Goal: Communication & Community: Answer question/provide support

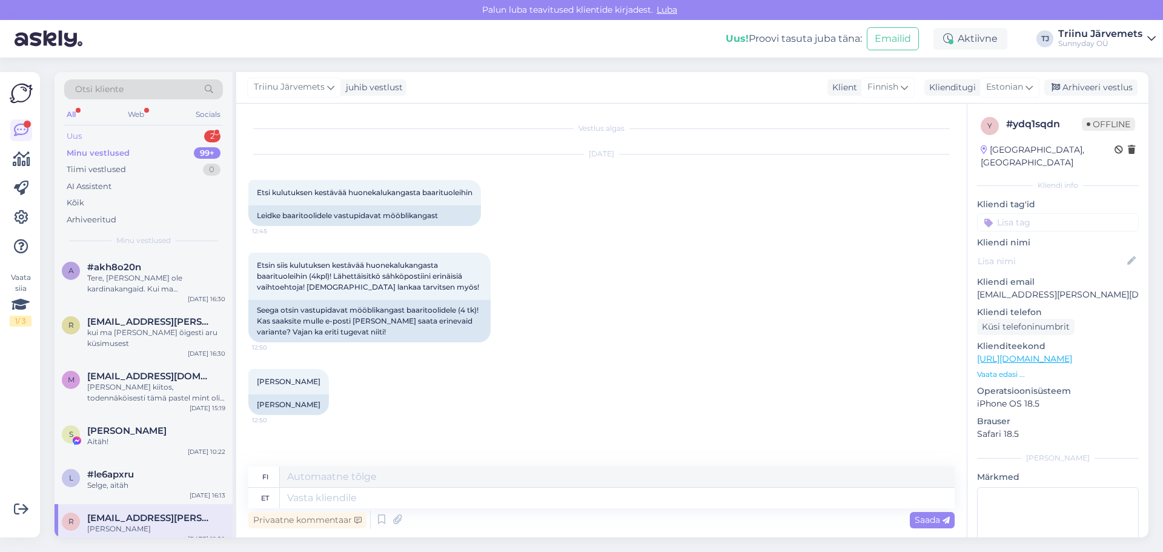
click at [74, 135] on div "Uus" at bounding box center [74, 136] width 15 height 12
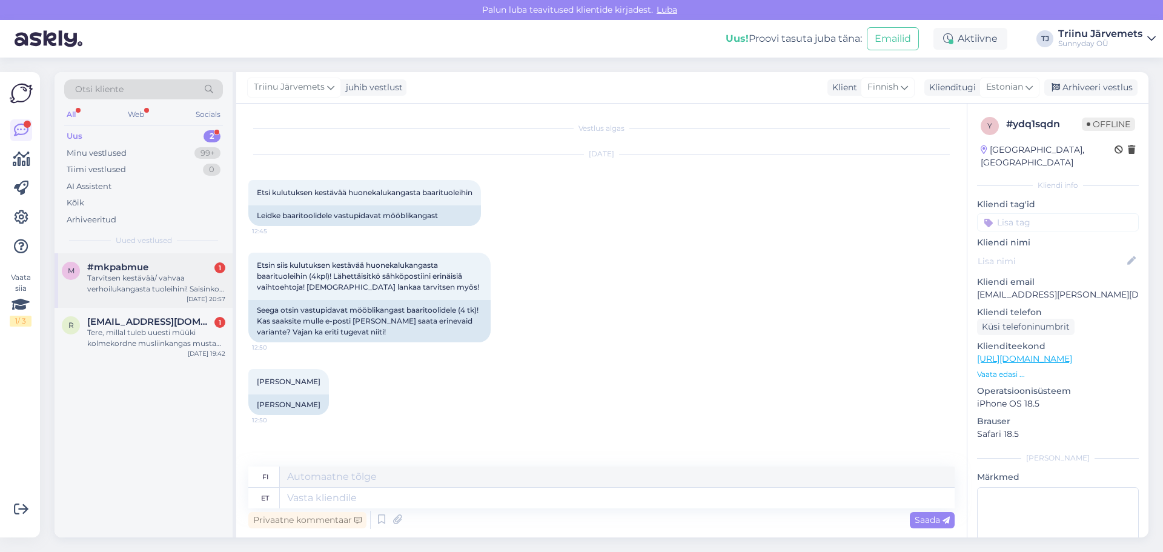
click at [145, 279] on div "Tarvitsen kestävää/ vahvaa verhoilukangasta tuoleihini! Saisinko valikoiman täh…" at bounding box center [156, 284] width 138 height 22
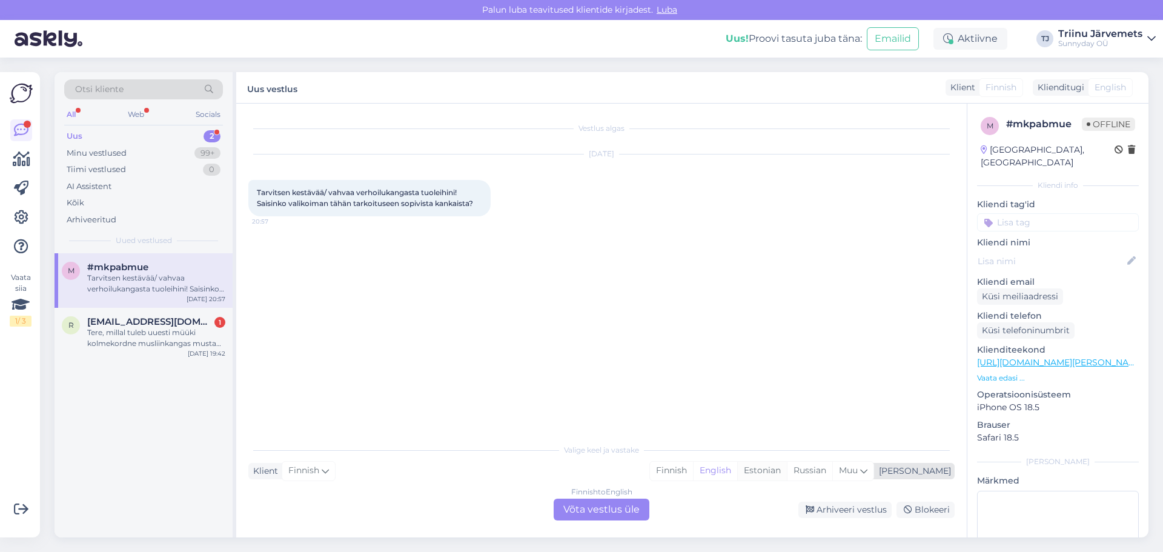
click at [787, 468] on div "Estonian" at bounding box center [762, 470] width 50 height 18
click at [618, 508] on div "Finnish to Estonian Võta vestlus üle" at bounding box center [602, 509] width 96 height 22
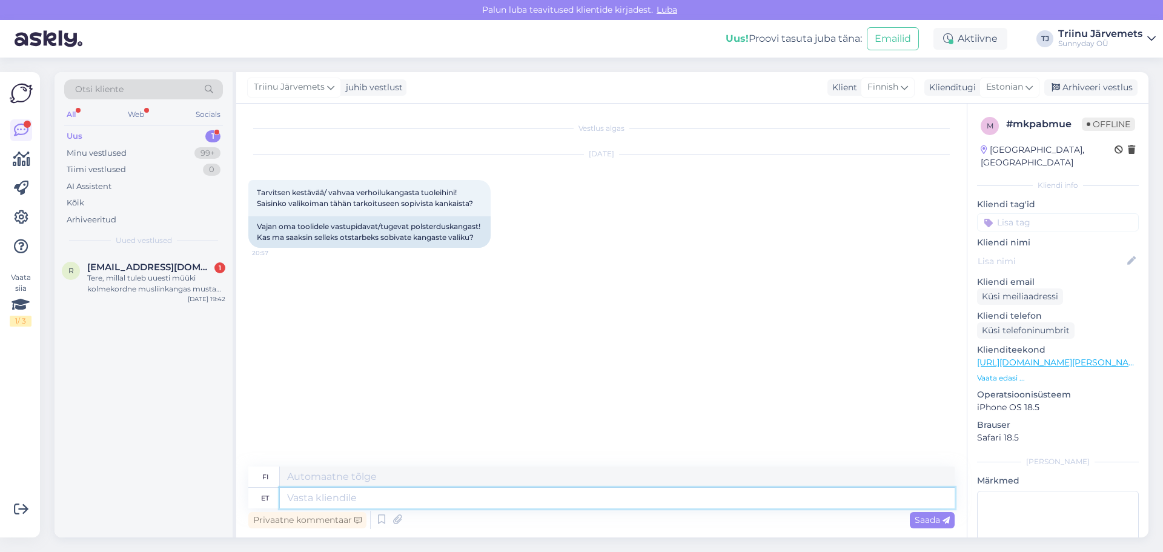
click at [322, 504] on textarea at bounding box center [617, 498] width 675 height 21
type textarea "Tere, me"
type textarea "Hei,"
type textarea "Tere, [PERSON_NAME]"
type textarea "Hei, me"
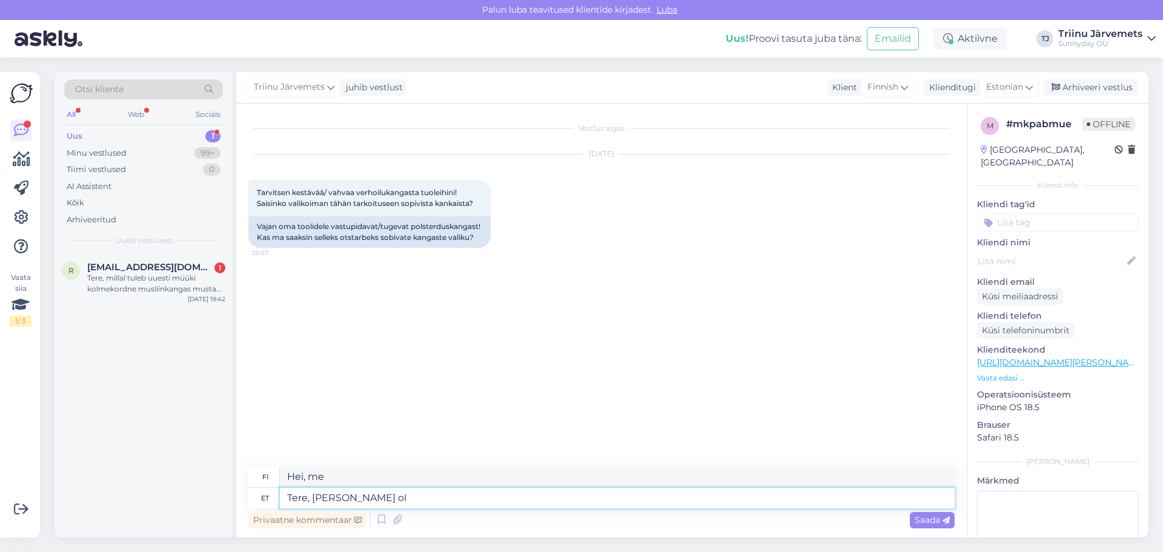
type textarea "Tere, [PERSON_NAME] ole"
type textarea "Hei, meillä ei ole"
type textarea "Tere, [PERSON_NAME] ole mööblikangaid"
type textarea "Hei, meillä ei ole huonekalukankaita."
type textarea "Tere, [PERSON_NAME] ole mööblikangaid :)"
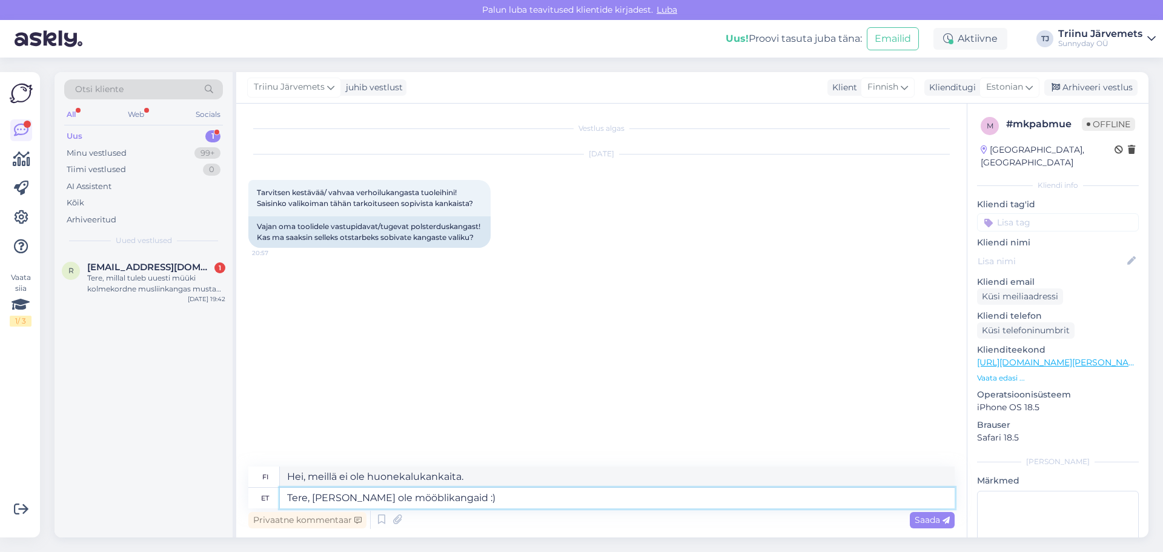
type textarea "Hei, meillä ei ole huonekalukankaita :)"
type textarea "Tere, [PERSON_NAME] ole mööblikangaid :)"
click at [919, 515] on span "Saada" at bounding box center [932, 519] width 35 height 11
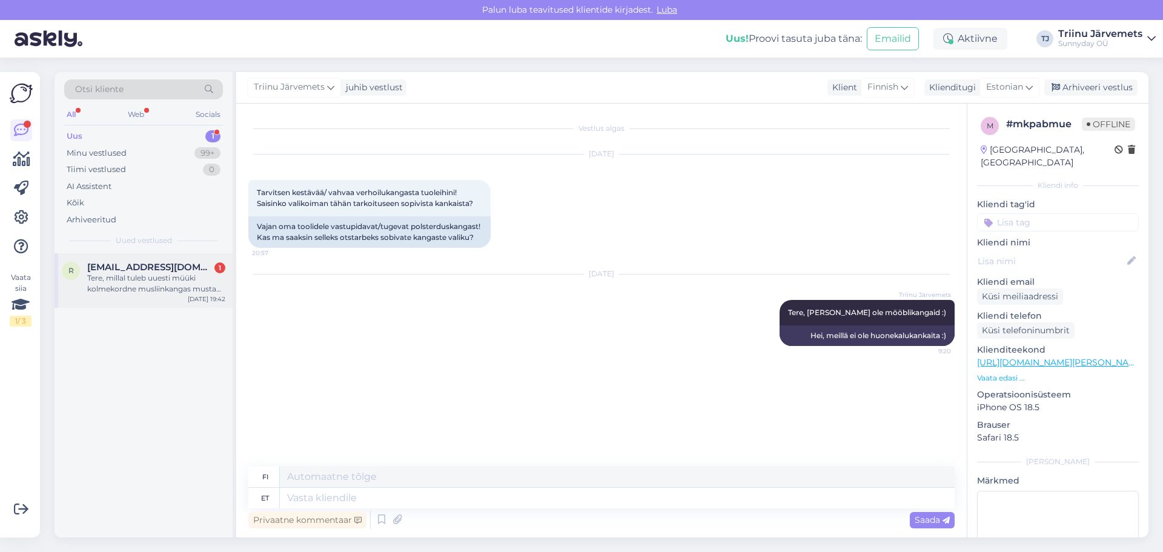
click at [117, 282] on div "Tere, millal tuleb uuesti müüki kolmekordne musliinkangas musta värvi?" at bounding box center [156, 284] width 138 height 22
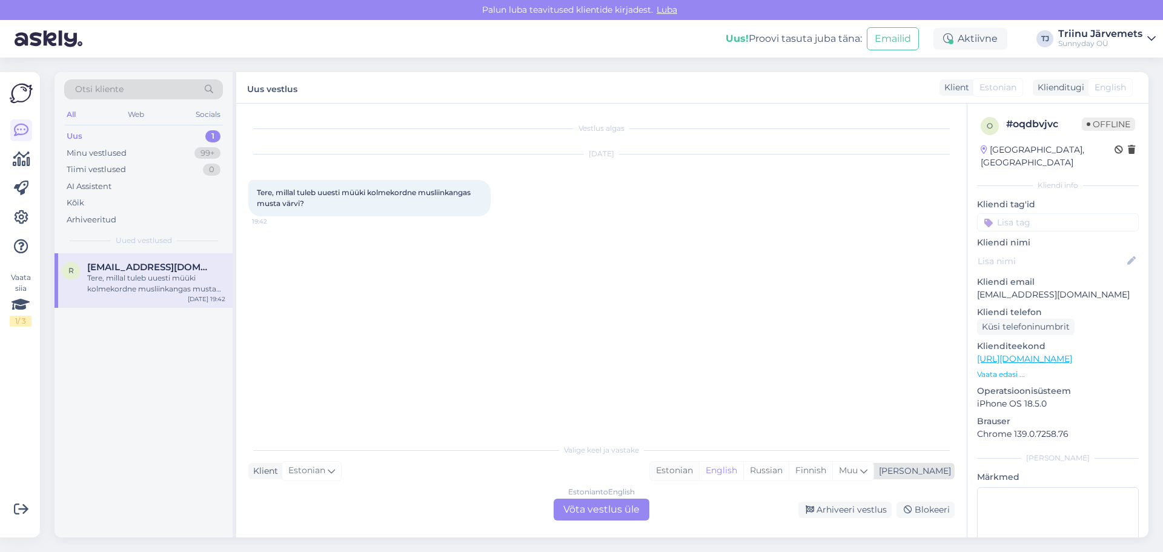
click at [699, 468] on div "Estonian" at bounding box center [674, 470] width 49 height 18
click at [609, 507] on div "Estonian to Estonian Võta vestlus üle" at bounding box center [602, 509] width 96 height 22
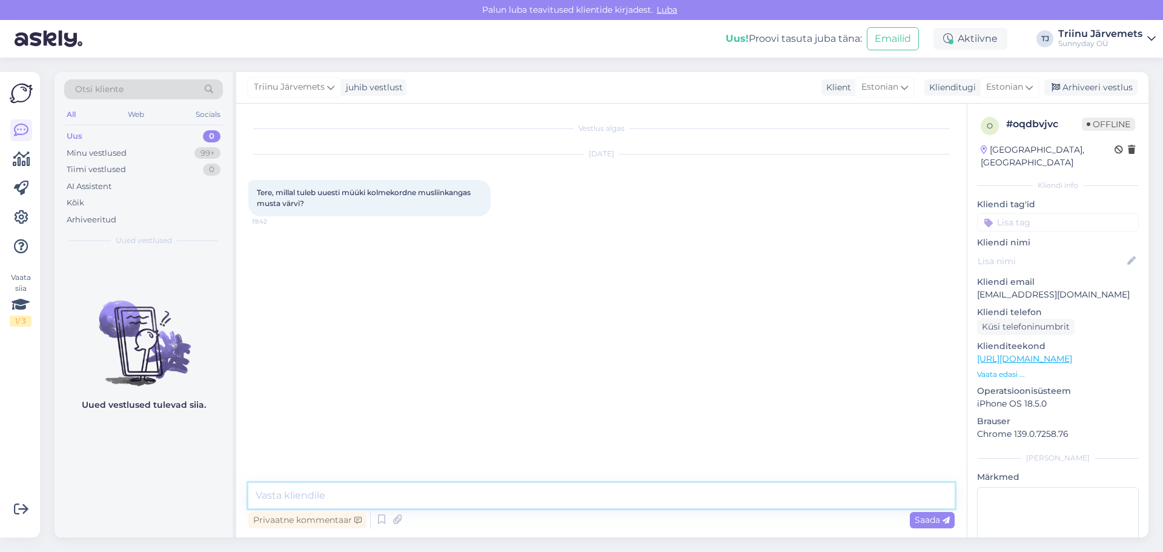
click at [416, 497] on textarea at bounding box center [601, 495] width 706 height 25
type textarea "Tere, hetkel ei oska täpselt vastata"
click at [912, 518] on div "Saada" at bounding box center [932, 520] width 45 height 16
click at [108, 153] on div "Minu vestlused" at bounding box center [97, 153] width 60 height 12
